Goal: Task Accomplishment & Management: Use online tool/utility

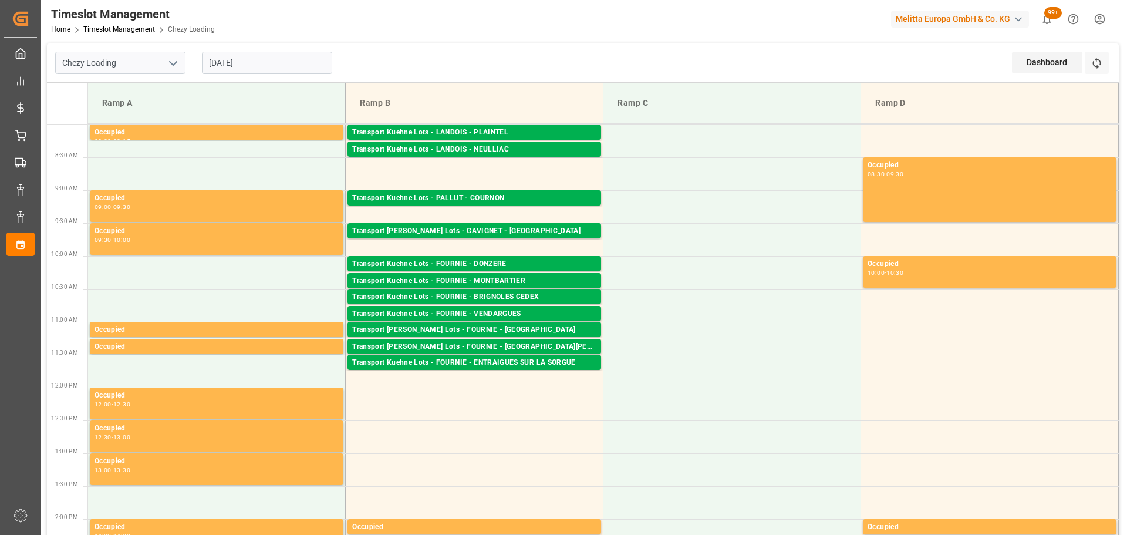
click at [217, 56] on input "[DATE]" at bounding box center [267, 63] width 130 height 22
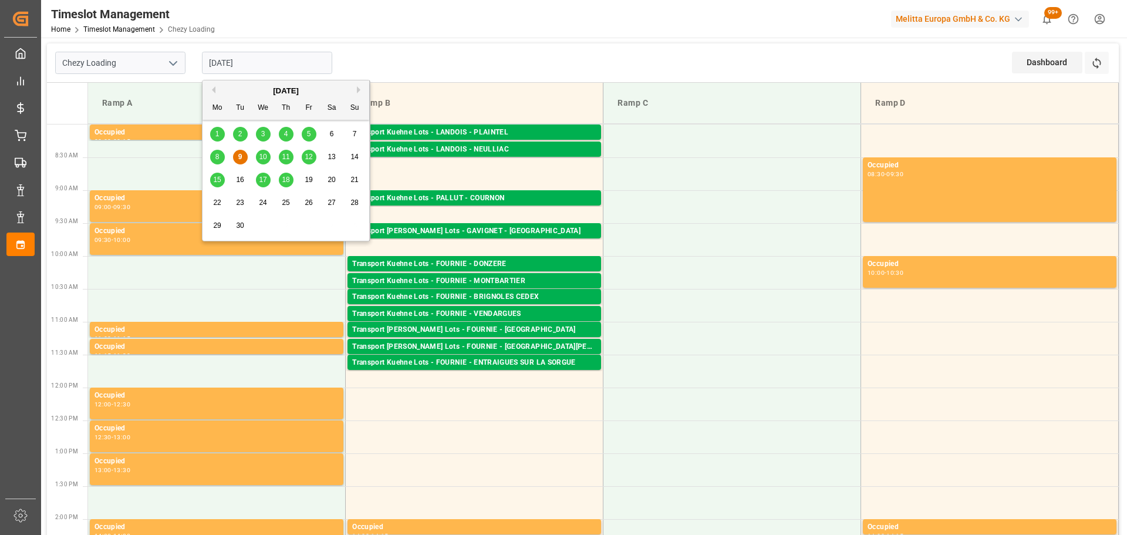
click at [291, 154] on div "11" at bounding box center [286, 157] width 15 height 14
type input "[DATE]"
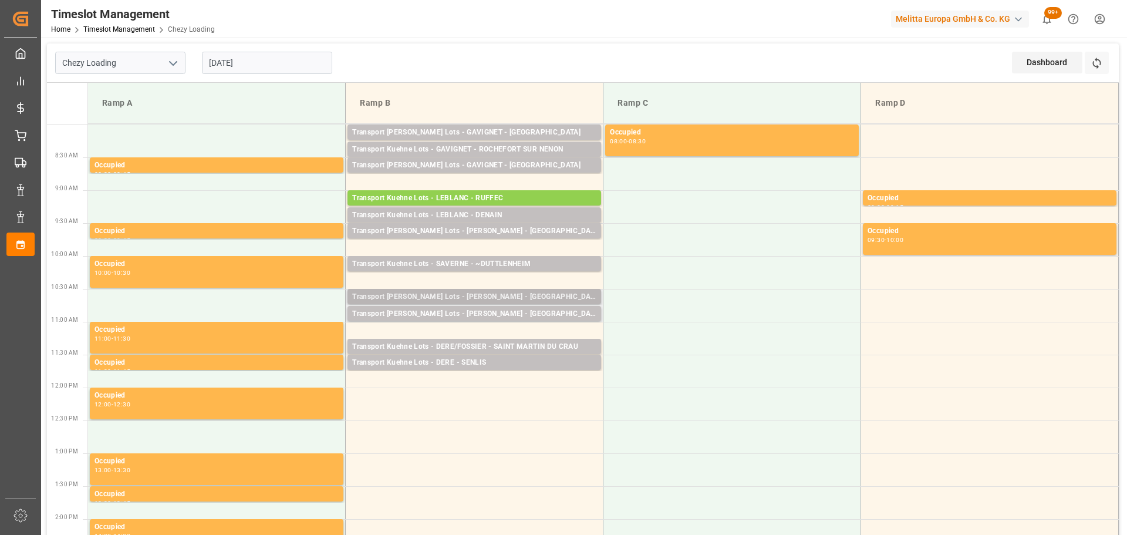
click at [495, 292] on div "Transport [PERSON_NAME] Lots - [PERSON_NAME] - [GEOGRAPHIC_DATA]" at bounding box center [474, 297] width 244 height 12
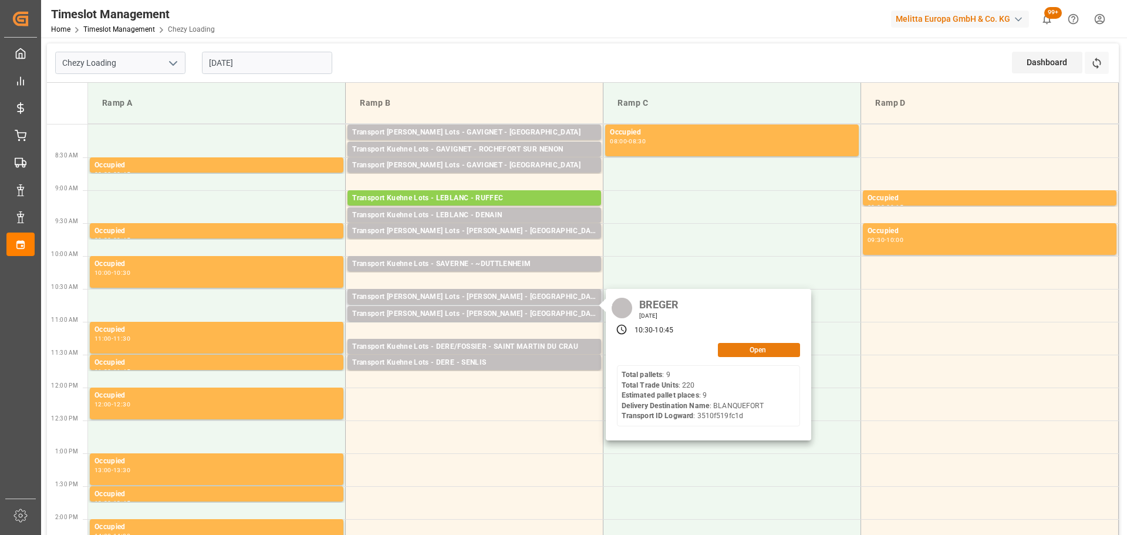
click at [746, 349] on button "Open" at bounding box center [759, 350] width 82 height 14
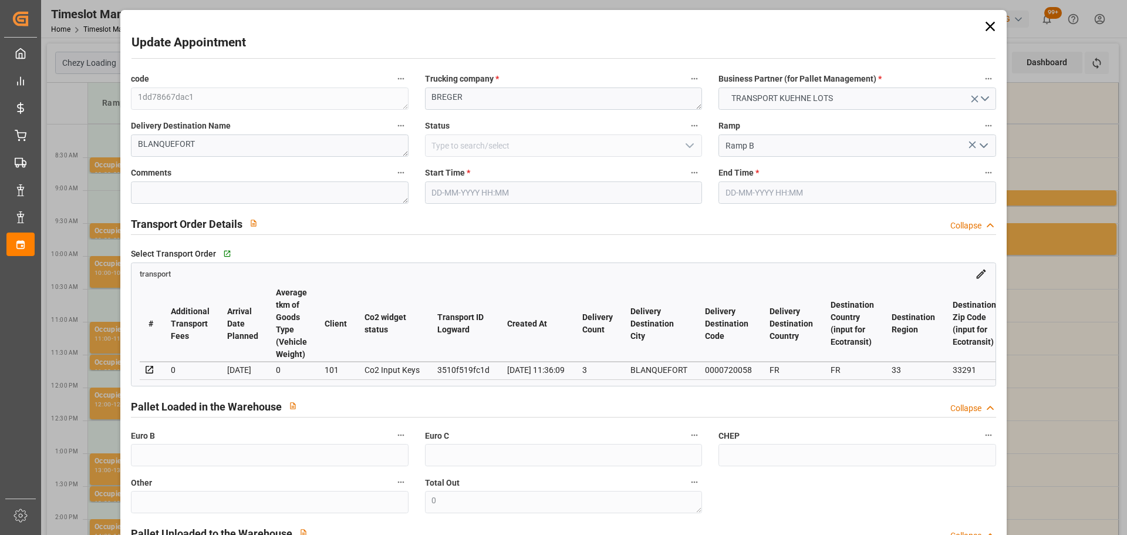
type input "[DATE] 10:30"
type input "[DATE] 10:45"
type input "[DATE] 13:25"
type input "[DATE] 11:36"
type input "[DATE]"
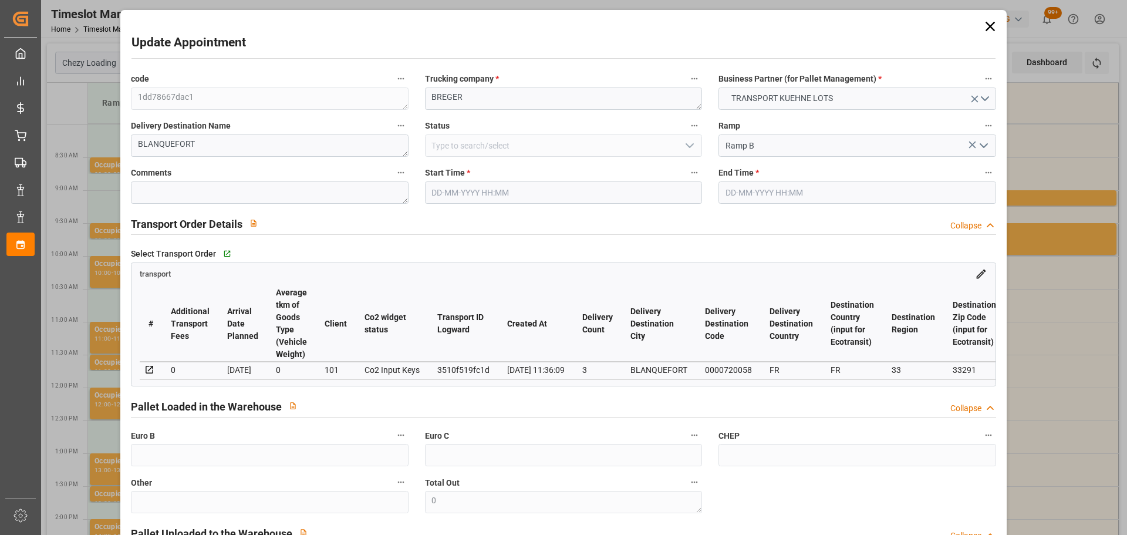
type input "[DATE]"
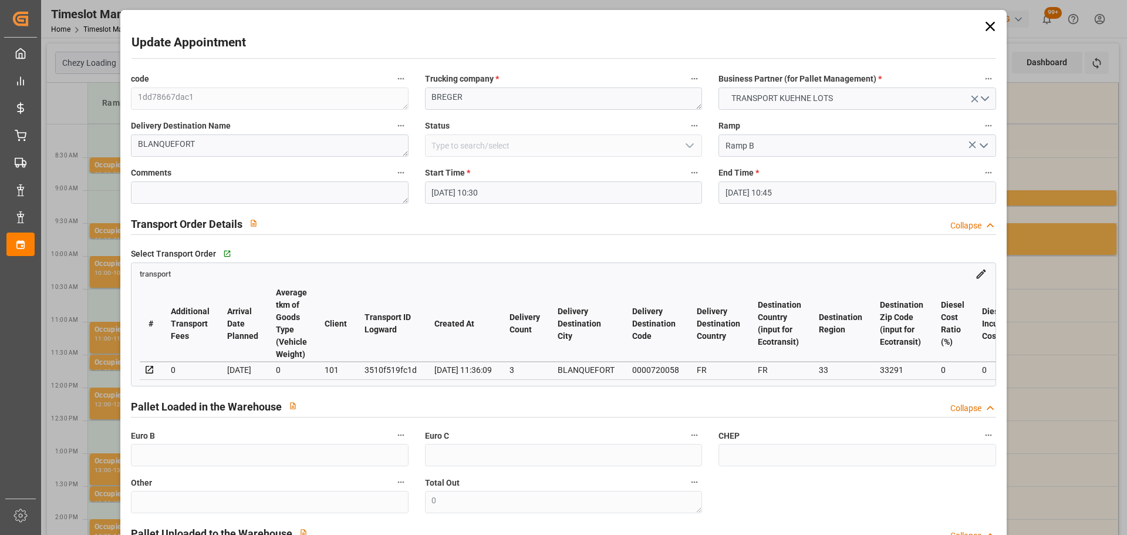
drag, startPoint x: 987, startPoint y: 20, endPoint x: 985, endPoint y: 38, distance: 17.8
click at [988, 20] on icon at bounding box center [990, 26] width 16 height 16
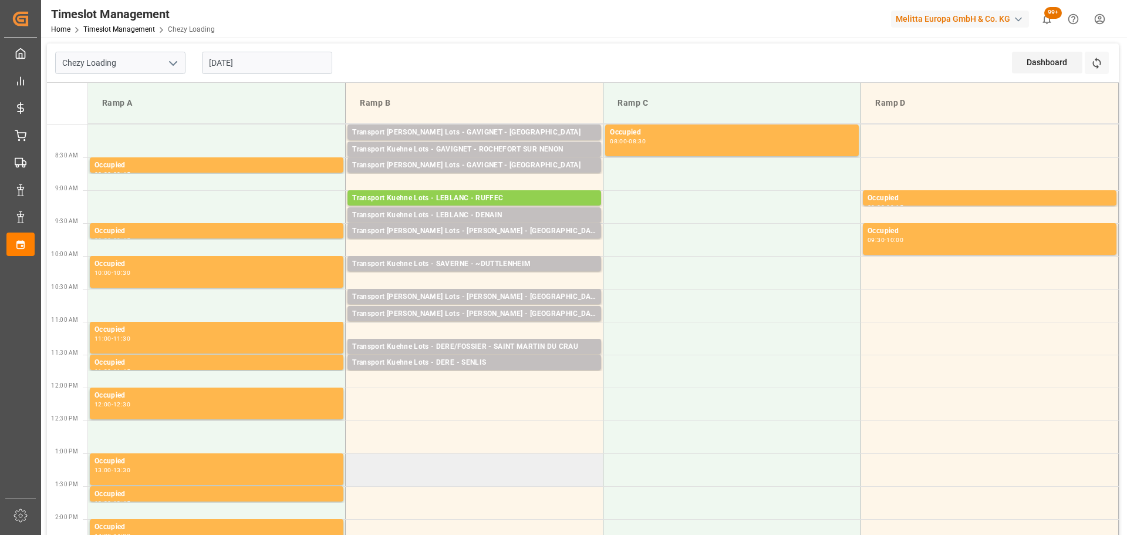
drag, startPoint x: 510, startPoint y: 491, endPoint x: 518, endPoint y: 468, distance: 24.3
click at [510, 491] on td at bounding box center [475, 502] width 258 height 33
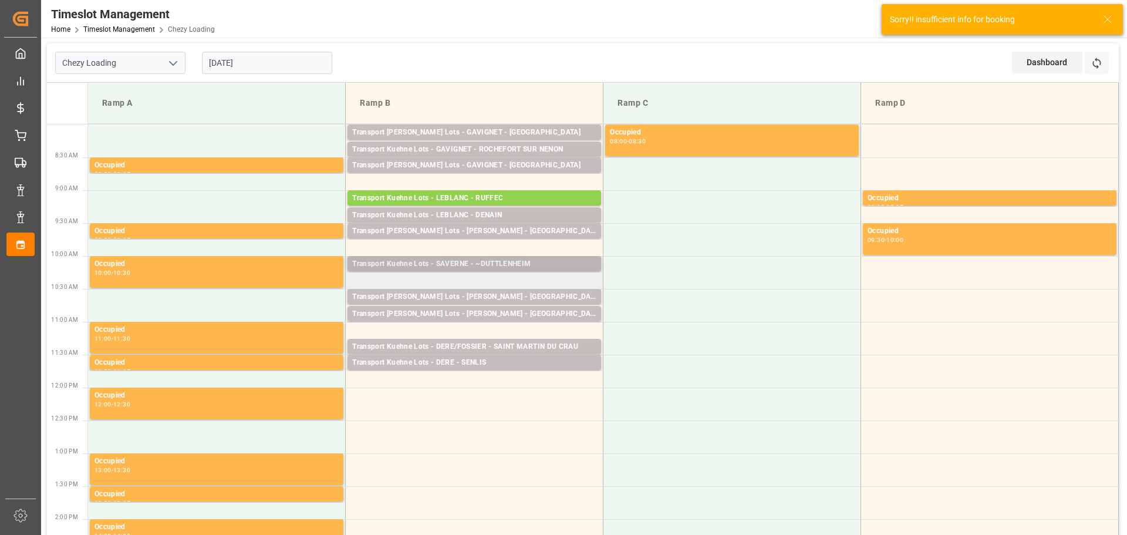
click at [482, 264] on div "Transport Kuehne Lots - SAVERNE - ~DUTTLENHEIM" at bounding box center [474, 264] width 244 height 12
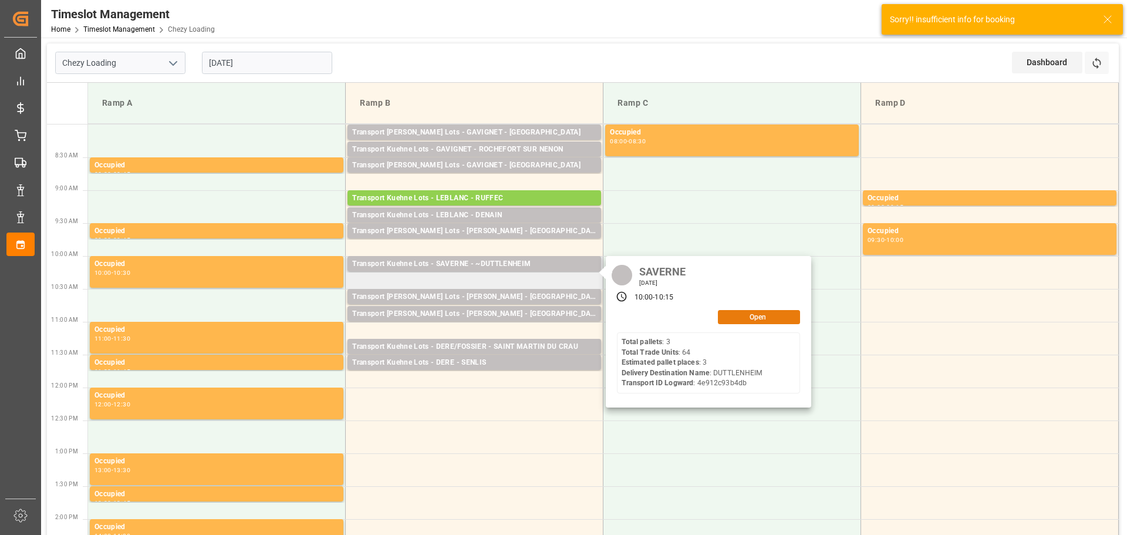
click at [740, 310] on button "Open" at bounding box center [759, 317] width 82 height 14
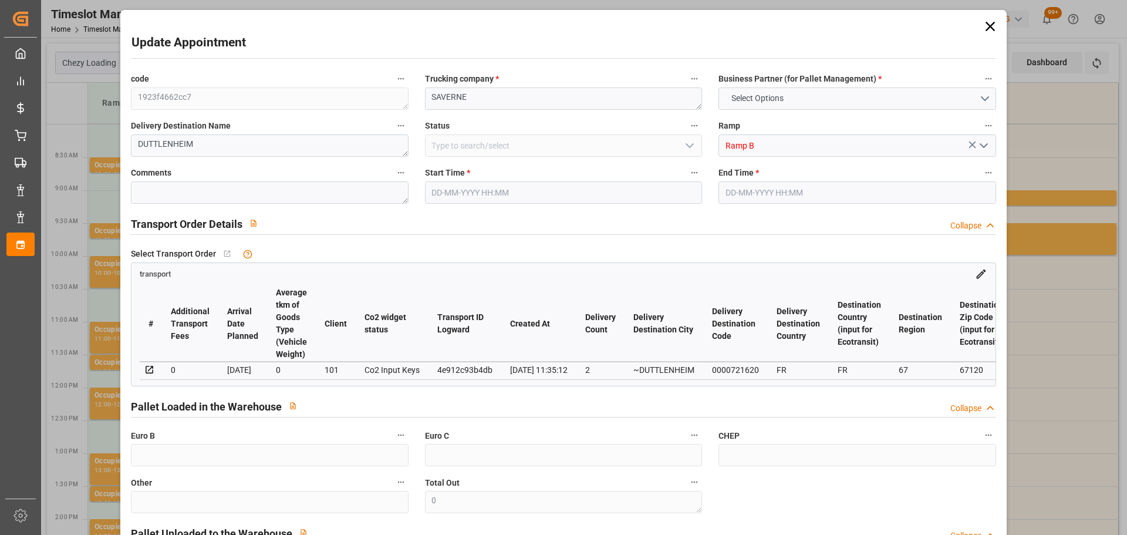
type input "3"
type input "187.46"
type input "0"
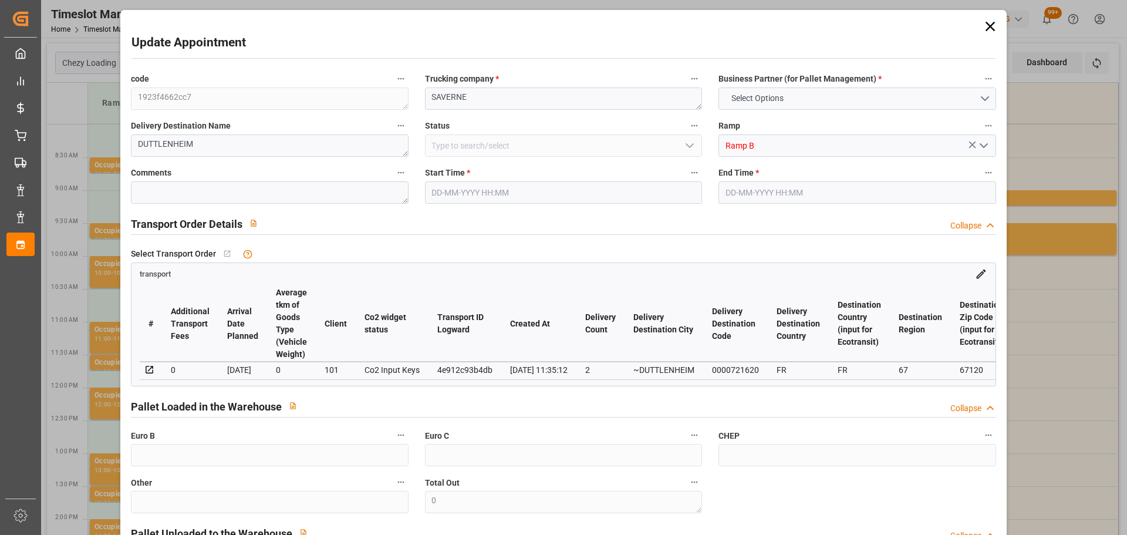
type input "187.46"
type input "0"
type input "386.701"
type input "571.342"
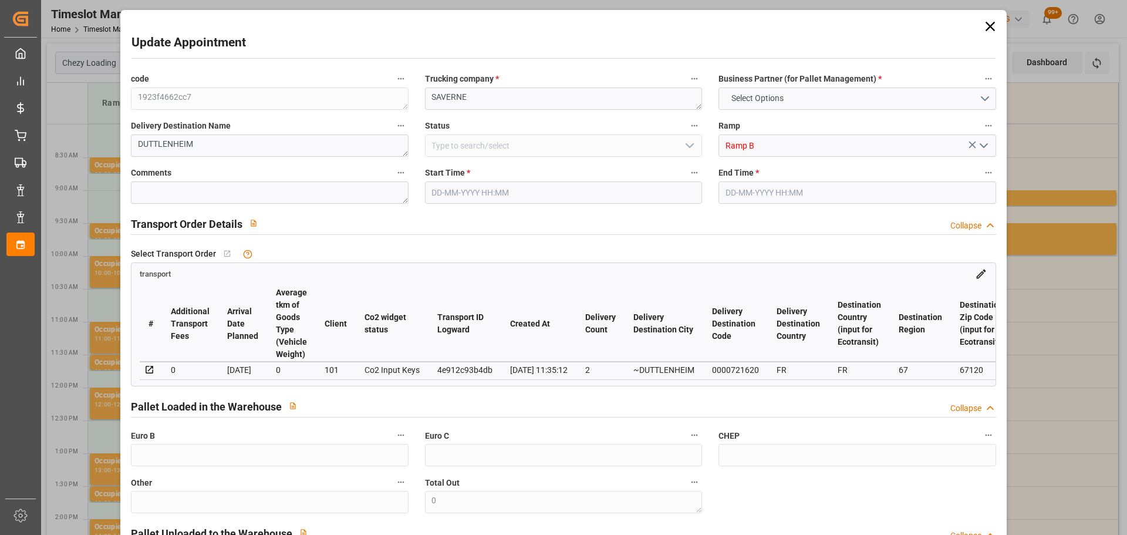
type input "2531.542"
type input "67"
type input "3"
type input "64"
type input "4"
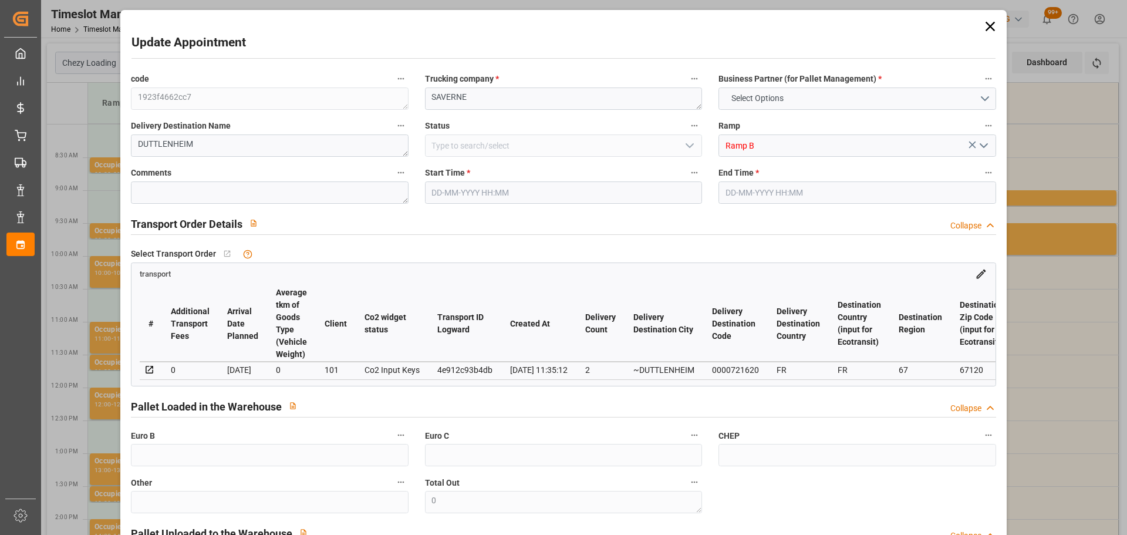
type input "101"
type input "465.262"
type input "0"
type input "4710.8598"
type input "0"
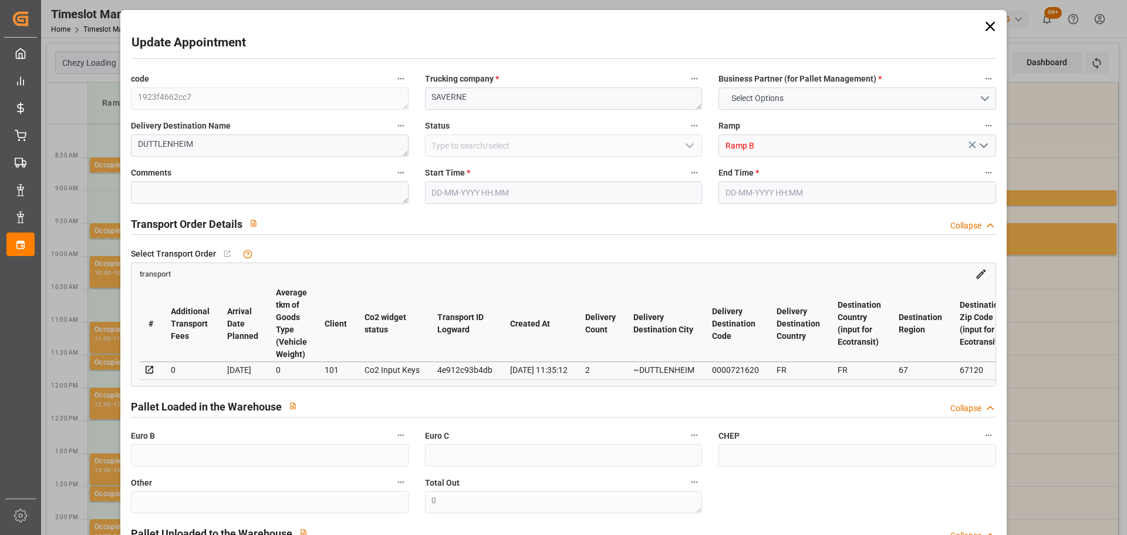
type input "0"
type input "21"
type input "35"
type input "[DATE] 10:00"
type input "[DATE] 10:15"
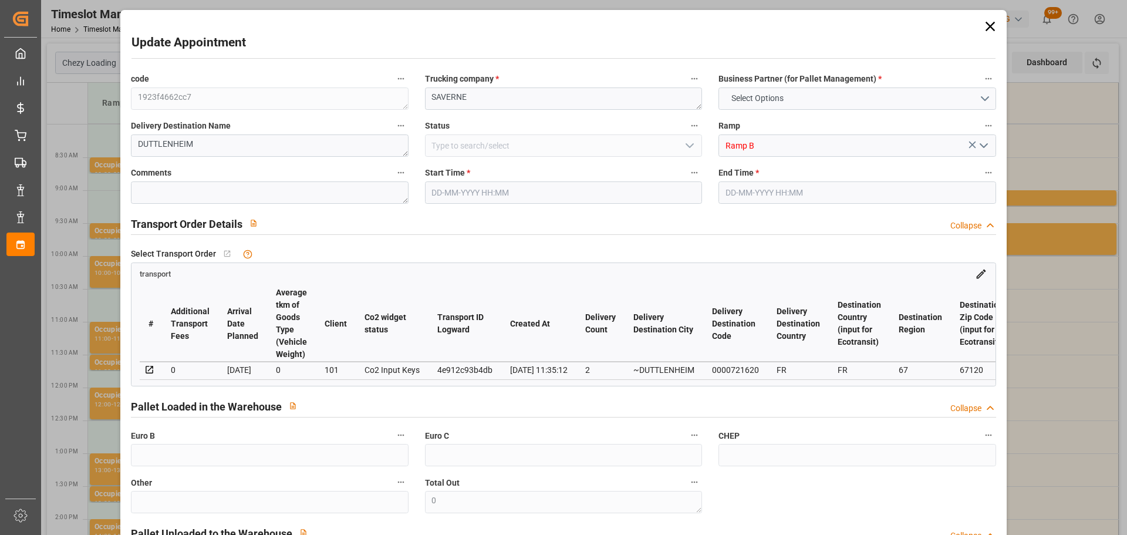
type input "[DATE] 13:23"
type input "[DATE] 11:35"
type input "[DATE]"
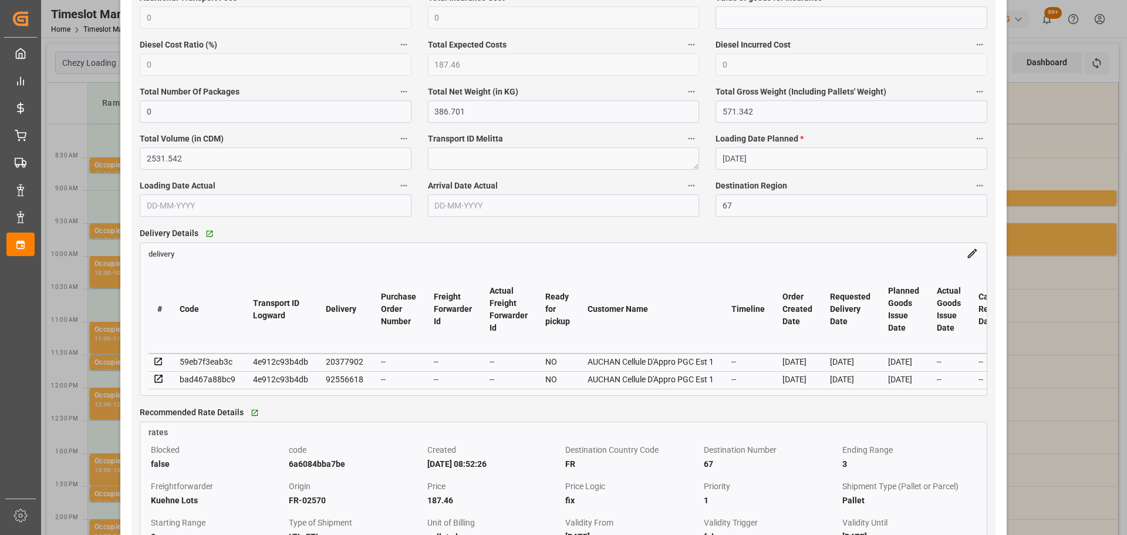
scroll to position [822, 0]
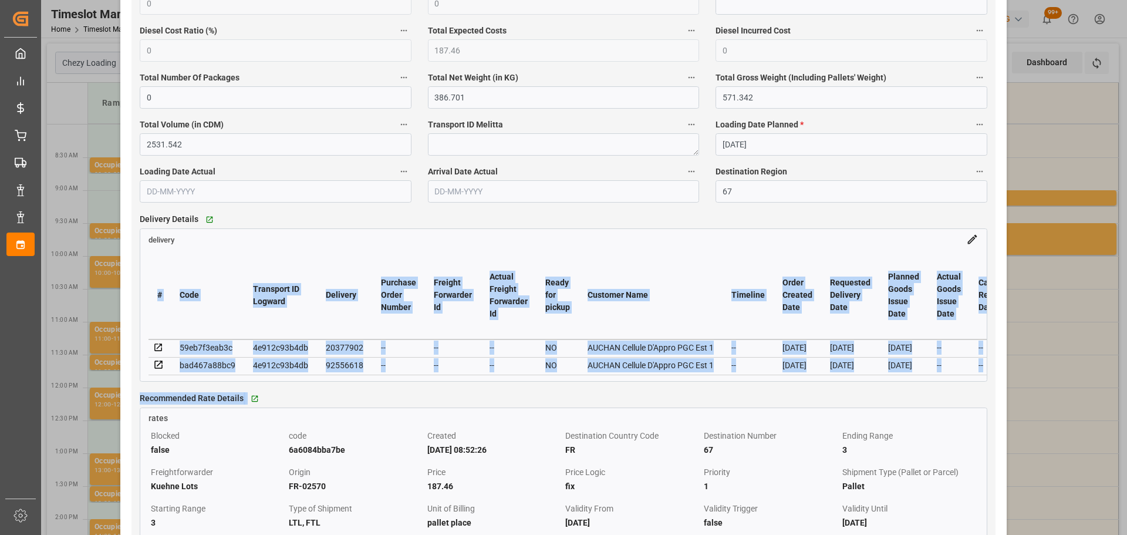
drag, startPoint x: 191, startPoint y: 384, endPoint x: 345, endPoint y: 393, distance: 154.0
click at [349, 381] on div "# Code Transport ID Logward Delivery Purchase Order Number Freight Forwarder Id…" at bounding box center [563, 313] width 846 height 136
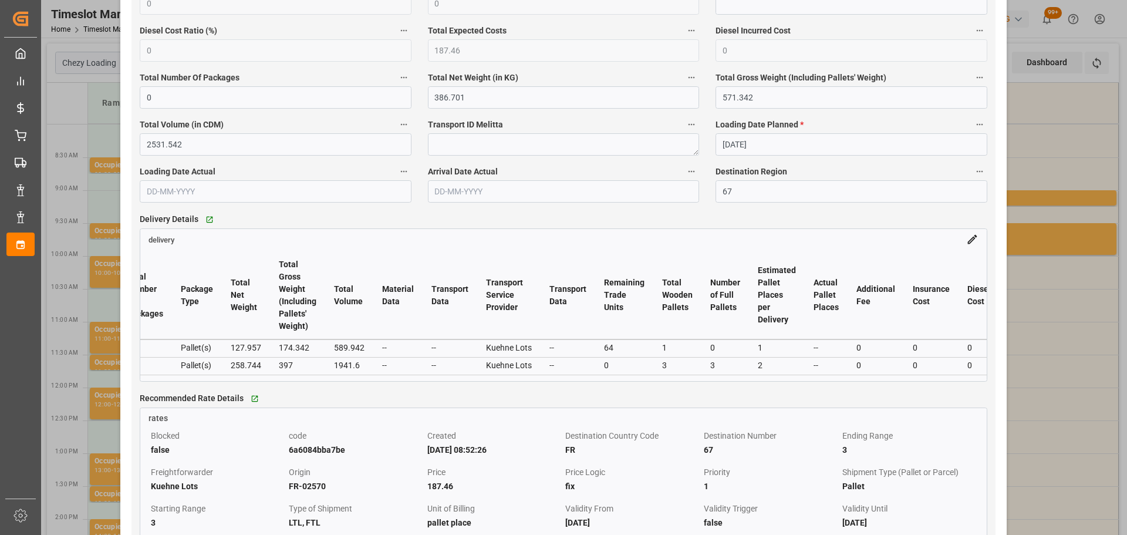
scroll to position [0, 2003]
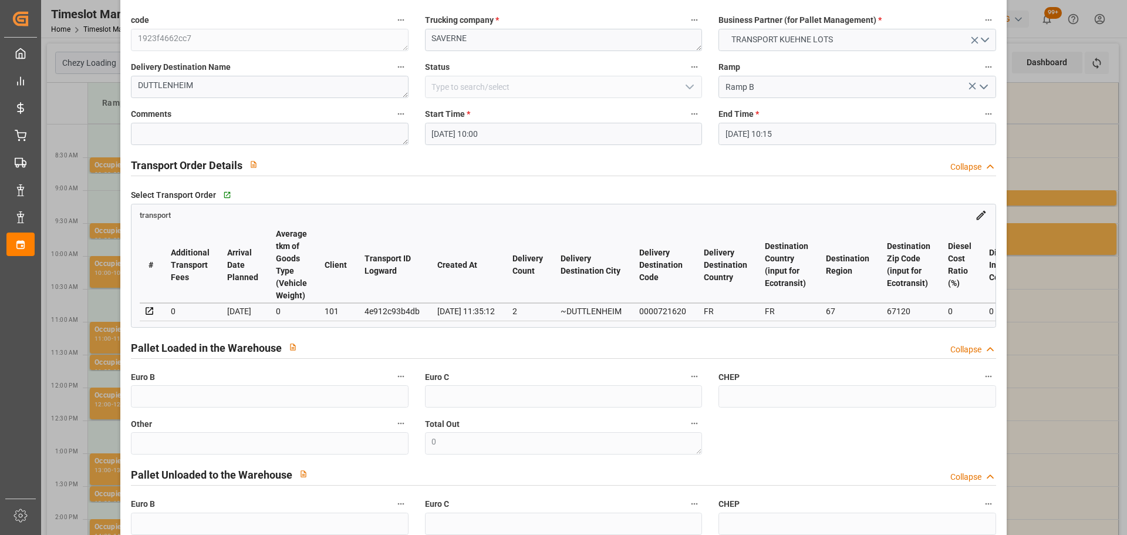
drag, startPoint x: 725, startPoint y: 278, endPoint x: 771, endPoint y: 215, distance: 76.9
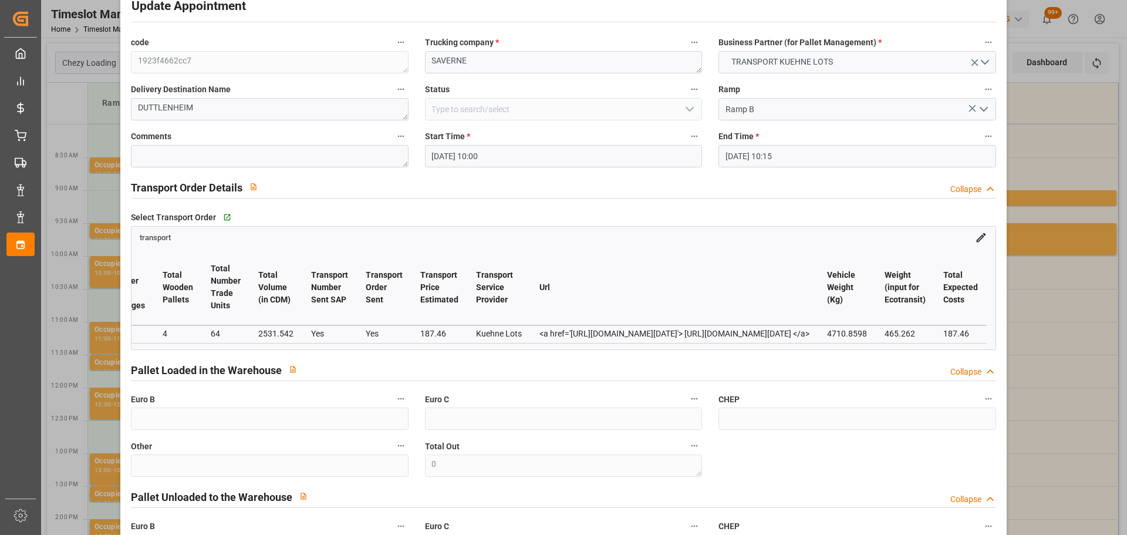
scroll to position [0, 3113]
click at [1074, 358] on div "Update Appointment code 1923f4662cc7 Trucking company * SAVERNE Business Partne…" at bounding box center [563, 267] width 1127 height 535
click at [1073, 358] on div "Update Appointment code 1923f4662cc7 Trucking company * SAVERNE Business Partne…" at bounding box center [563, 267] width 1127 height 535
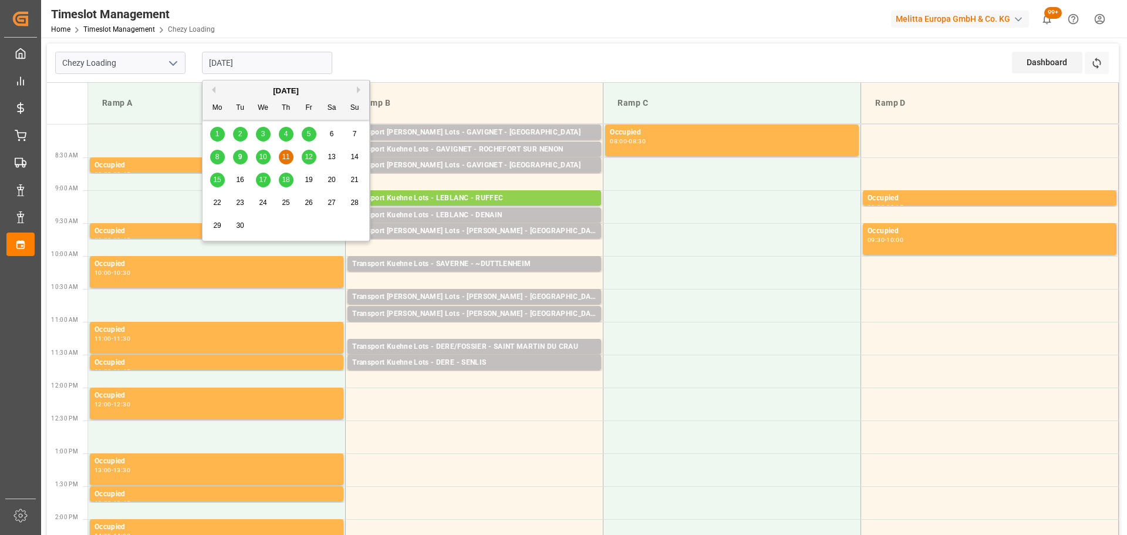
click at [248, 59] on input "[DATE]" at bounding box center [267, 63] width 130 height 22
click at [238, 153] on span "9" at bounding box center [240, 157] width 4 height 8
type input "[DATE]"
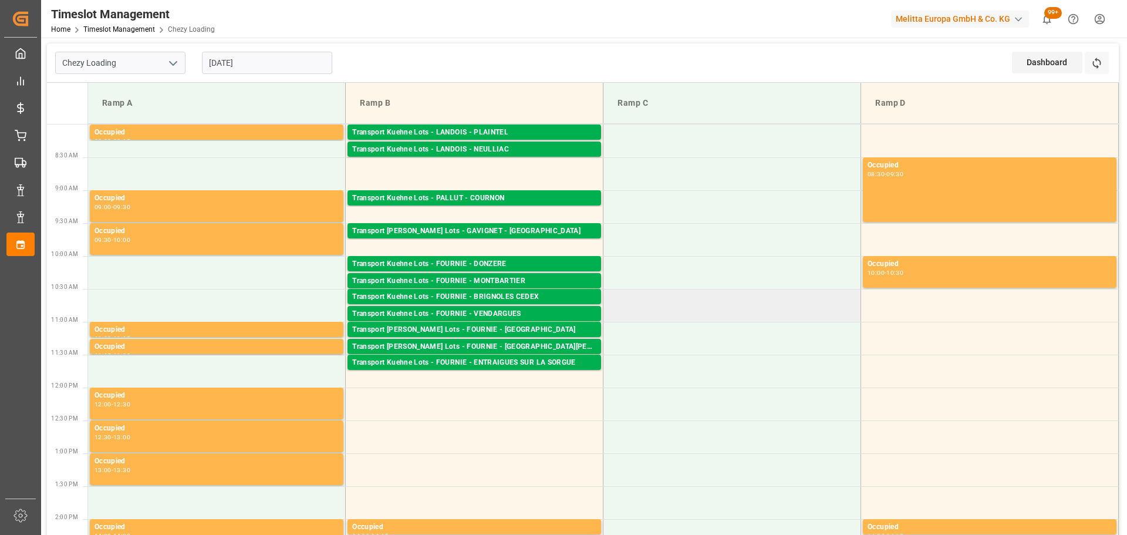
click at [799, 292] on td at bounding box center [732, 305] width 258 height 33
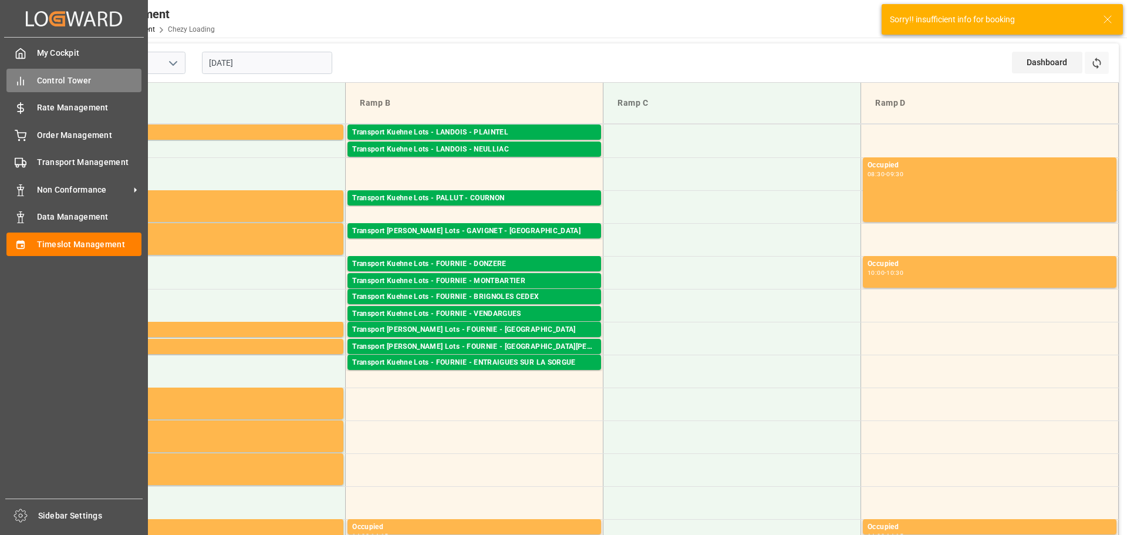
click at [46, 80] on span "Control Tower" at bounding box center [89, 81] width 105 height 12
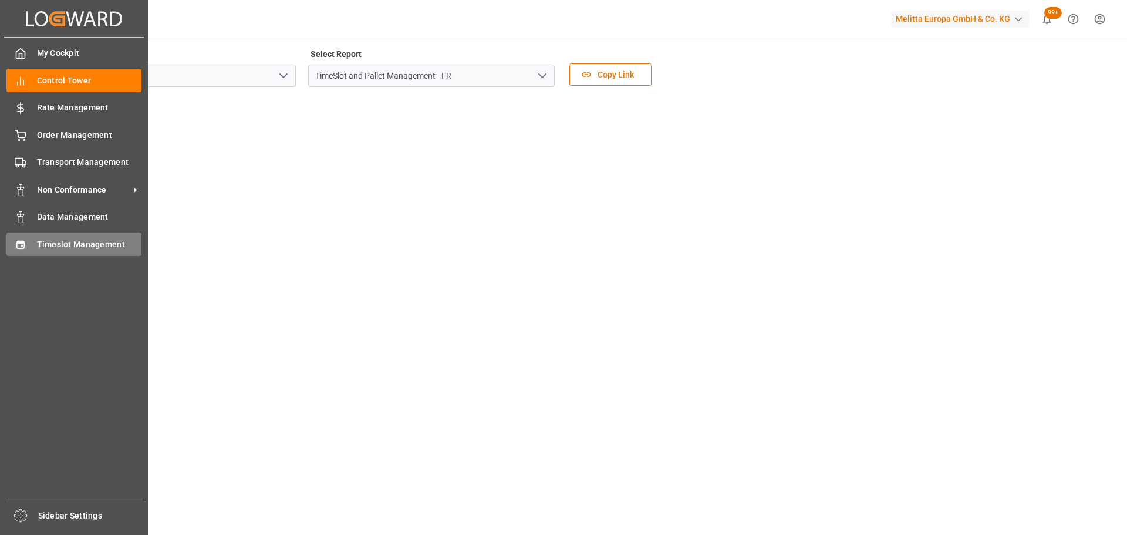
click at [50, 242] on span "Timeslot Management" at bounding box center [89, 244] width 105 height 12
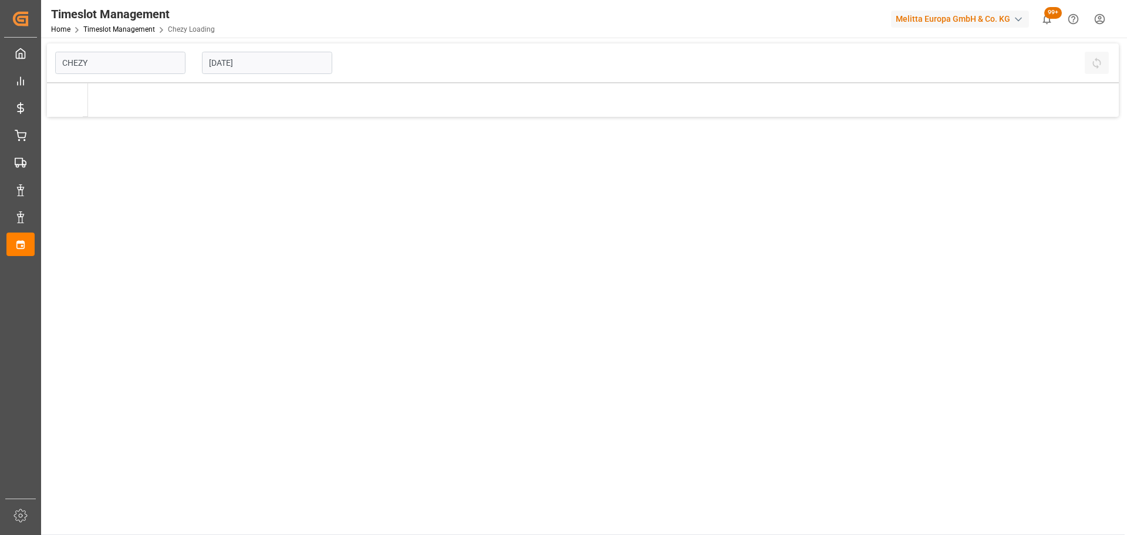
type input "Chezy Loading"
